Goal: Task Accomplishment & Management: Complete application form

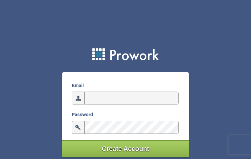
type input "[EMAIL_ADDRESS][DOMAIN_NAME]"
type input "ZlgAeHCG"
type input "erahupo009@gmail.com"
type input "itminnUhnfomXZ"
